Goal: Transaction & Acquisition: Book appointment/travel/reservation

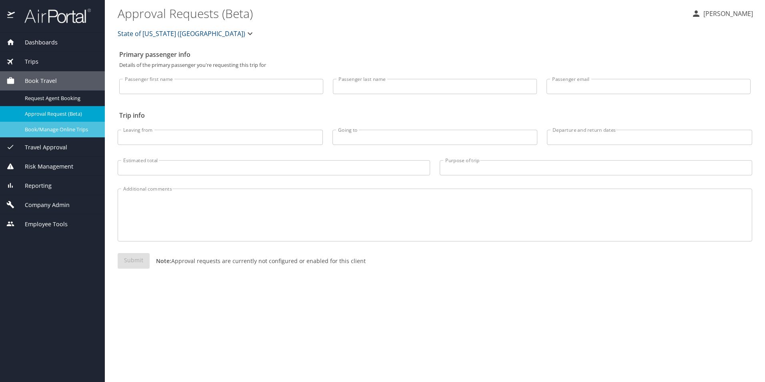
click at [52, 127] on span "Book/Manage Online Trips" at bounding box center [60, 130] width 70 height 8
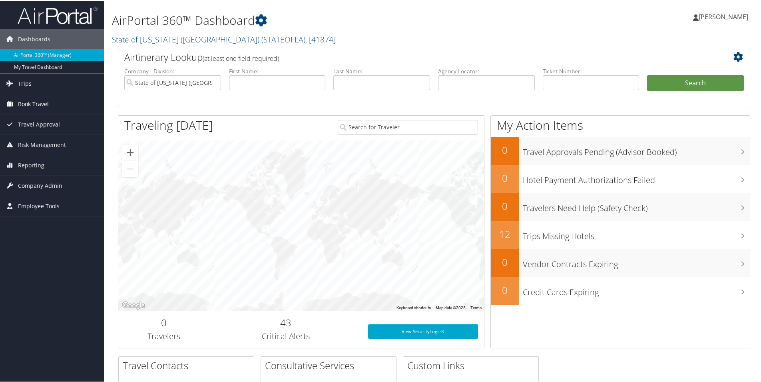
drag, startPoint x: 47, startPoint y: 101, endPoint x: 57, endPoint y: 104, distance: 10.8
click at [47, 101] on span "Book Travel" at bounding box center [33, 103] width 31 height 20
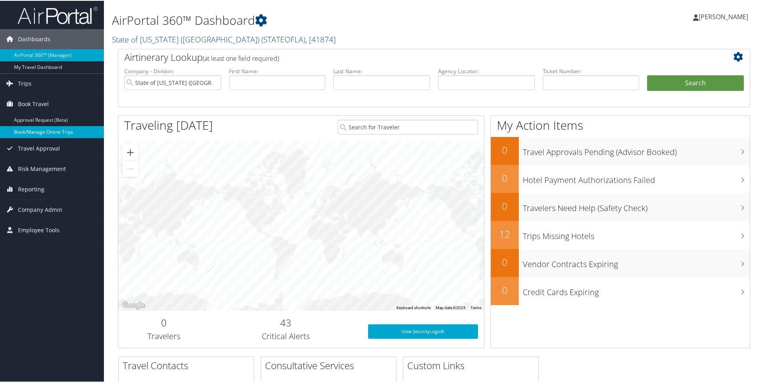
click at [46, 129] on link "Book/Manage Online Trips" at bounding box center [52, 131] width 104 height 12
